Goal: Information Seeking & Learning: Learn about a topic

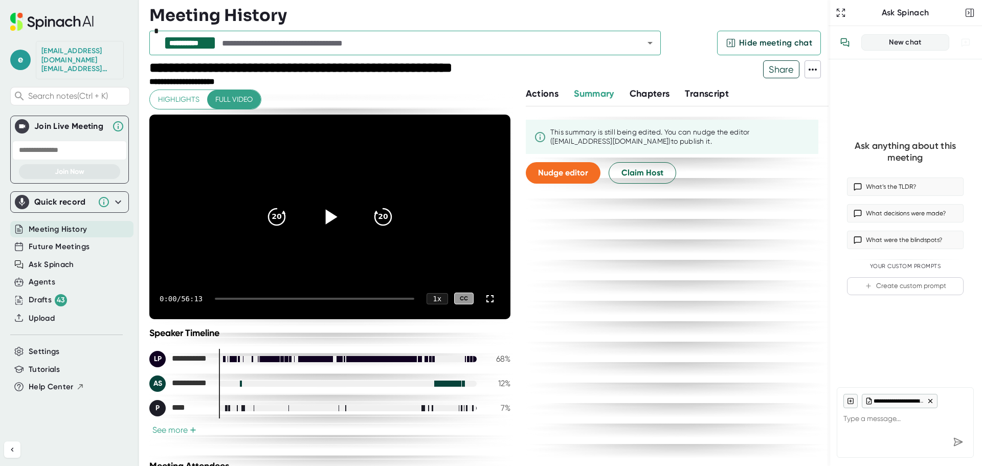
click at [325, 216] on icon at bounding box center [331, 216] width 12 height 15
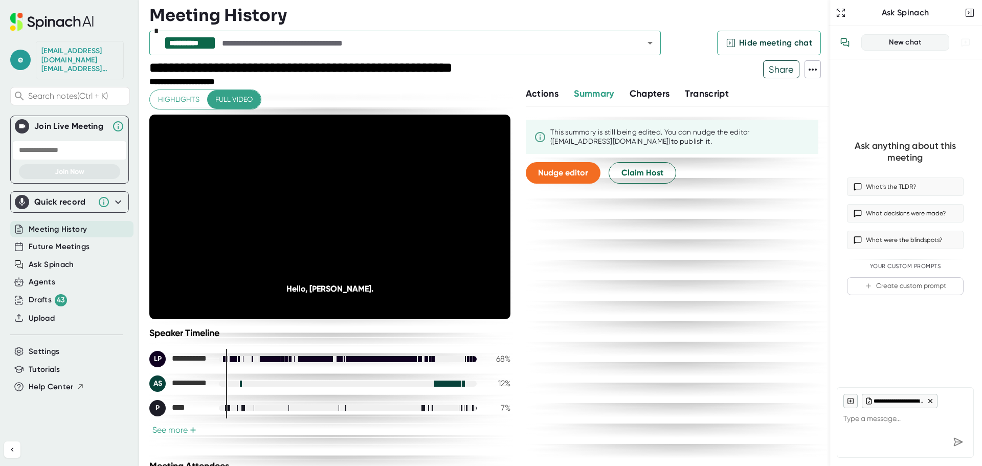
click at [701, 96] on span "Transcript" at bounding box center [707, 93] width 44 height 11
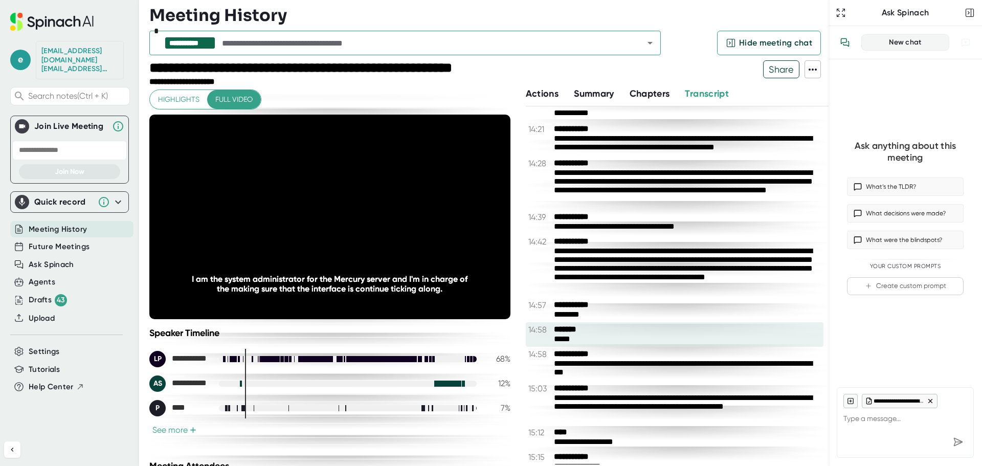
scroll to position [4623, 0]
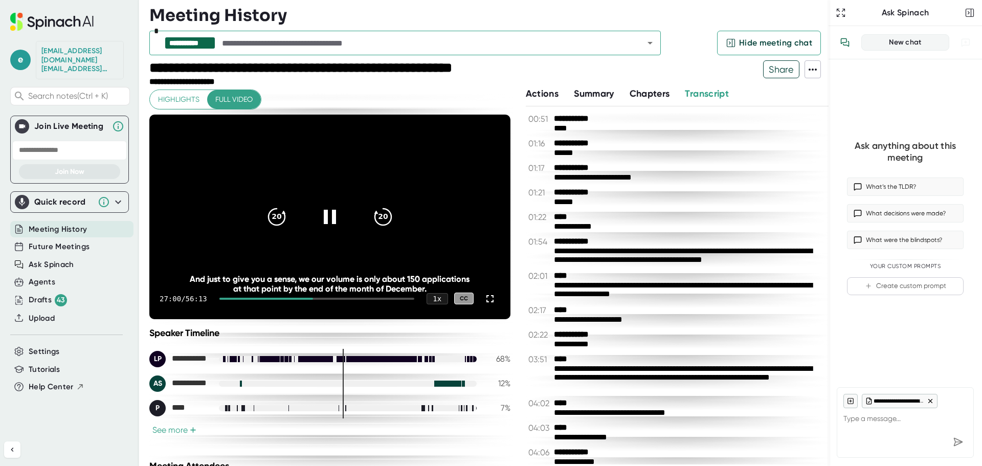
scroll to position [4623, 0]
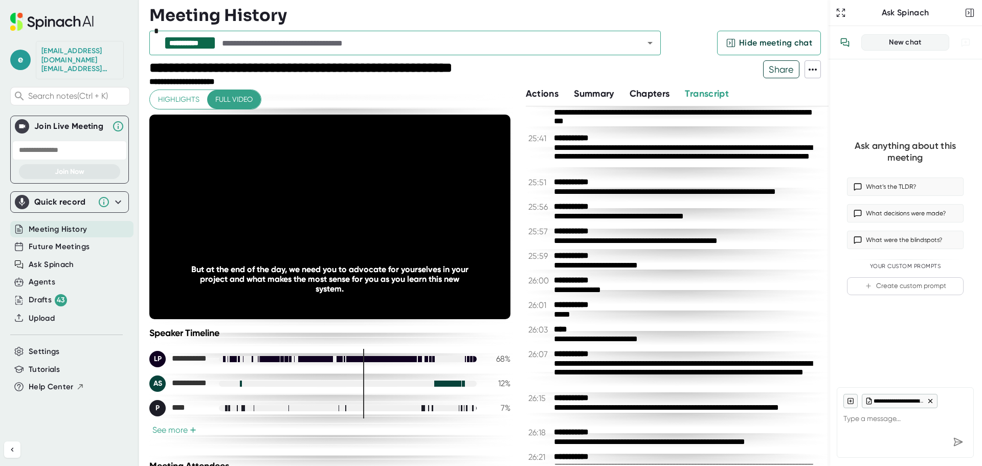
scroll to position [8612, 0]
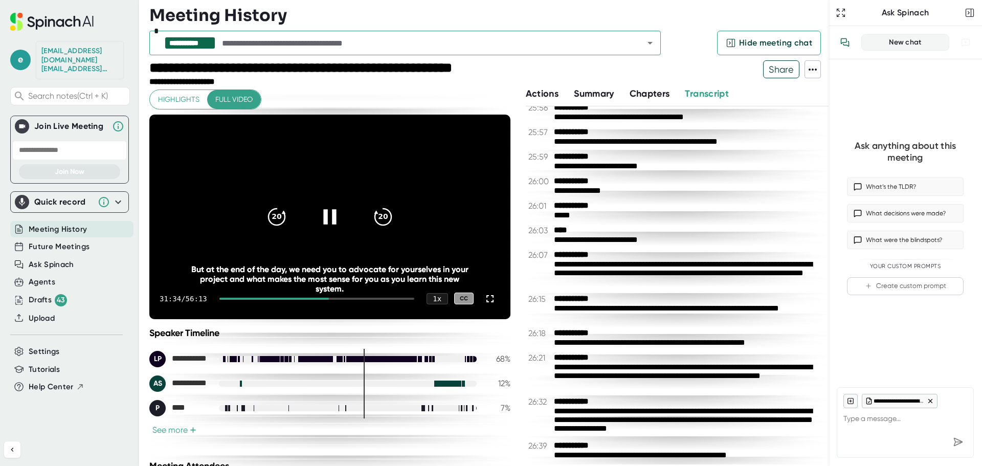
click at [325, 214] on icon at bounding box center [330, 217] width 26 height 26
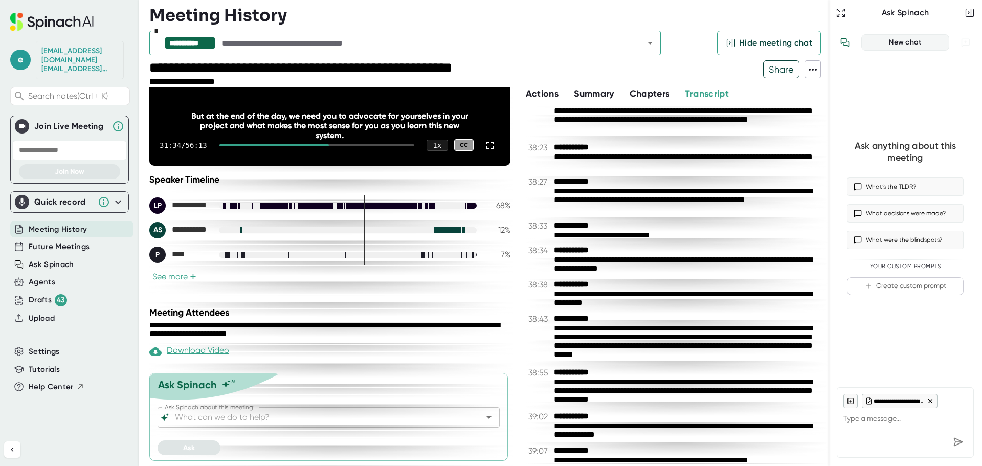
scroll to position [13573, 0]
